Goal: Task Accomplishment & Management: Use online tool/utility

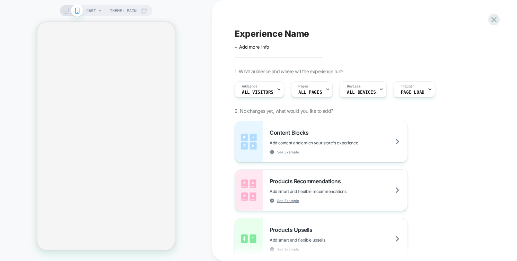
click at [63, 12] on icon at bounding box center [66, 11] width 6 height 6
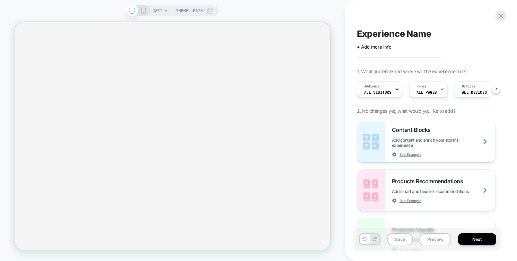
click at [139, 10] on div at bounding box center [138, 11] width 18 height 6
click at [160, 10] on span "CART" at bounding box center [157, 10] width 10 height 11
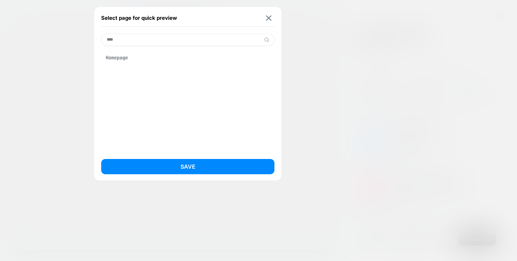
type input "****"
click at [143, 60] on div "Homepage" at bounding box center [187, 57] width 173 height 13
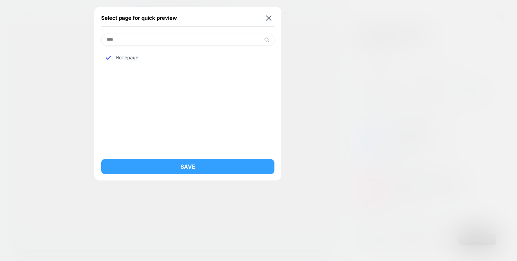
click at [183, 166] on button "Save" at bounding box center [187, 166] width 173 height 15
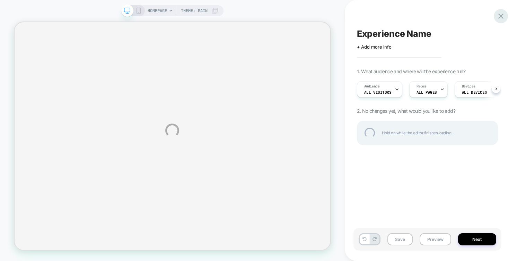
click at [498, 14] on div at bounding box center [501, 16] width 14 height 14
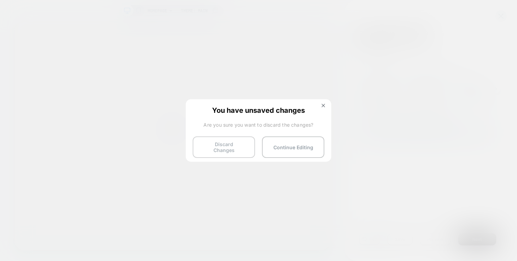
click at [229, 148] on button "Discard Changes" at bounding box center [224, 146] width 62 height 21
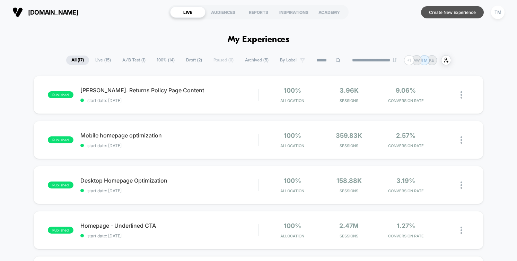
click at [450, 11] on button "Create New Experience" at bounding box center [452, 12] width 63 height 12
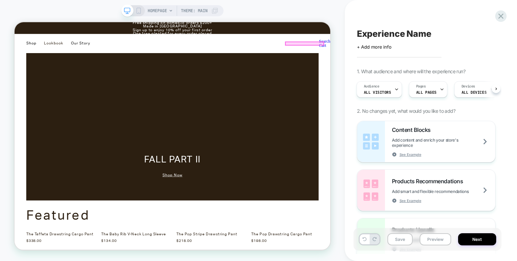
click at [410, 51] on div at bounding box center [401, 51] width 51 height 4
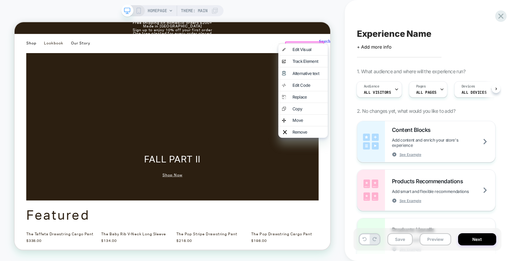
click at [333, 48] on div "HOMEPAGE Theme: MAIN" at bounding box center [172, 130] width 345 height 247
click at [339, 50] on div "HOMEPAGE Theme: MAIN" at bounding box center [172, 130] width 345 height 247
click at [333, 49] on div "HOMEPAGE Theme: MAIN" at bounding box center [172, 130] width 345 height 247
click at [332, 38] on div "HOMEPAGE Theme: MAIN" at bounding box center [172, 130] width 345 height 247
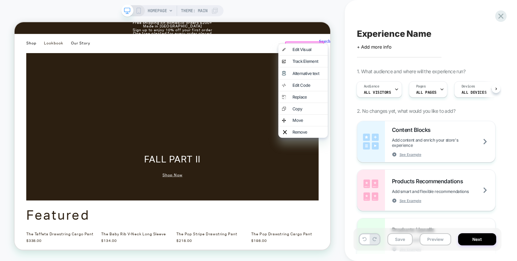
click at [402, 41] on nav "Shop New Arrivals All Classics Best-Sellers Sale Clothing Tops Bottoms Shorts K…" at bounding box center [225, 50] width 421 height 25
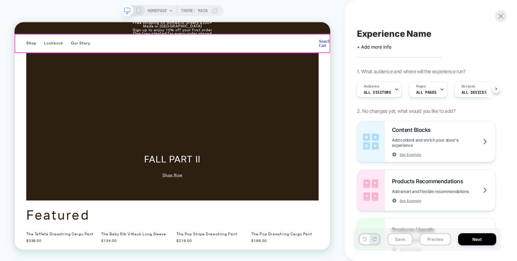
click at [408, 51] on div at bounding box center [225, 50] width 420 height 24
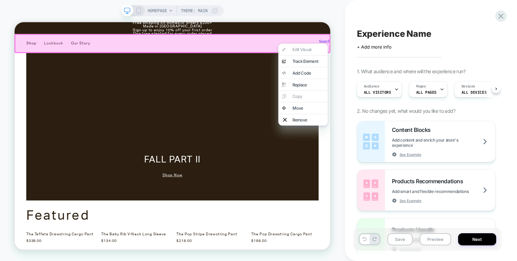
click at [408, 51] on div at bounding box center [399, 51] width 66 height 0
click at [342, 85] on div "HOMEPAGE Theme: MAIN" at bounding box center [172, 130] width 345 height 247
click at [338, 78] on div "HOMEPAGE Theme: MAIN" at bounding box center [172, 130] width 345 height 247
click at [329, 9] on div "HOMEPAGE Theme: MAIN" at bounding box center [172, 130] width 345 height 247
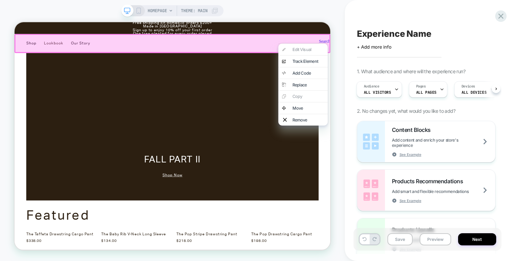
click at [342, 19] on div "HOMEPAGE Theme: MAIN" at bounding box center [172, 130] width 345 height 247
click at [339, 67] on div "HOMEPAGE Theme: MAIN" at bounding box center [172, 130] width 345 height 247
click at [160, 7] on span "HOMEPAGE" at bounding box center [157, 10] width 19 height 11
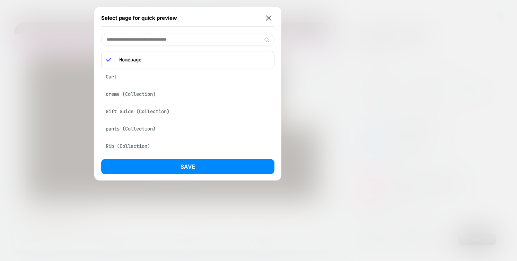
click at [132, 79] on div "Cart" at bounding box center [187, 76] width 173 height 13
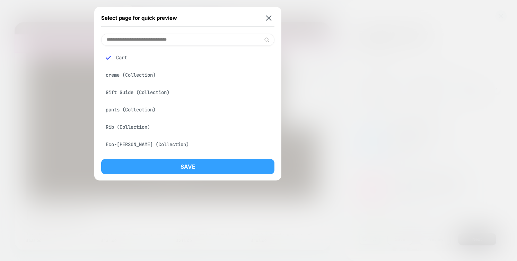
click at [186, 164] on button "Save" at bounding box center [187, 166] width 173 height 15
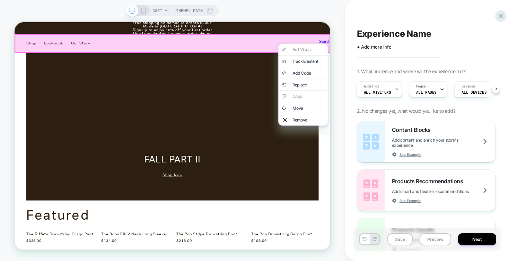
scroll to position [0, 1]
click at [158, 9] on span "CART" at bounding box center [157, 10] width 10 height 11
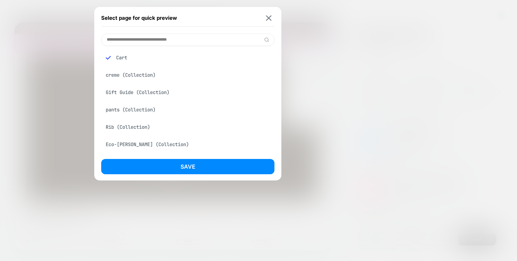
click at [146, 40] on input at bounding box center [187, 40] width 173 height 12
paste input "**********"
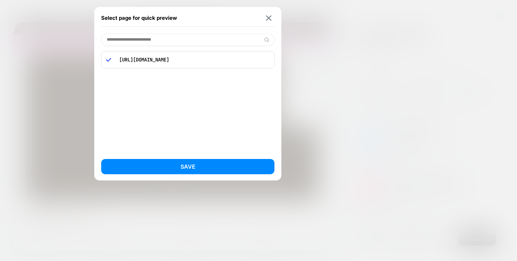
type input "**********"
click at [183, 60] on p "[URL][DOMAIN_NAME]" at bounding box center [193, 59] width 154 height 6
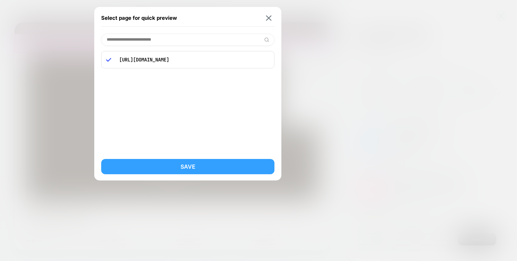
click at [192, 172] on button "Save" at bounding box center [187, 166] width 173 height 15
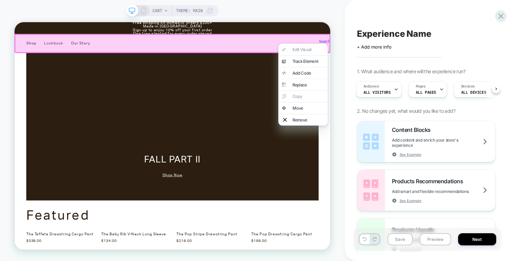
click at [159, 10] on span "CART" at bounding box center [157, 10] width 10 height 11
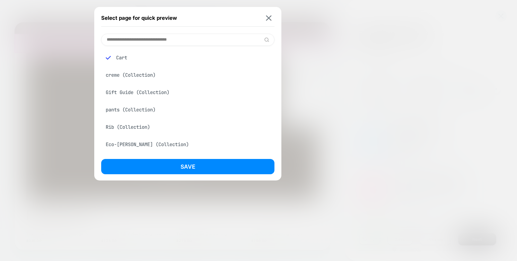
click at [138, 112] on div "pants (Collection)" at bounding box center [187, 109] width 173 height 13
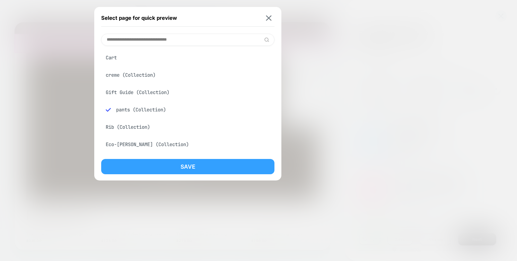
click at [180, 165] on button "Save" at bounding box center [187, 166] width 173 height 15
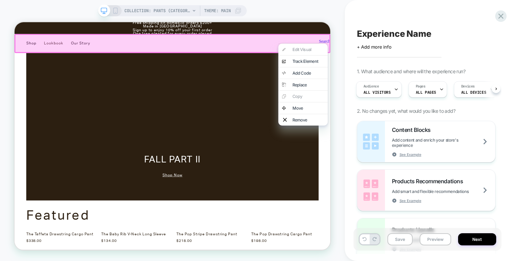
scroll to position [0, 1]
